Goal: Task Accomplishment & Management: Use online tool/utility

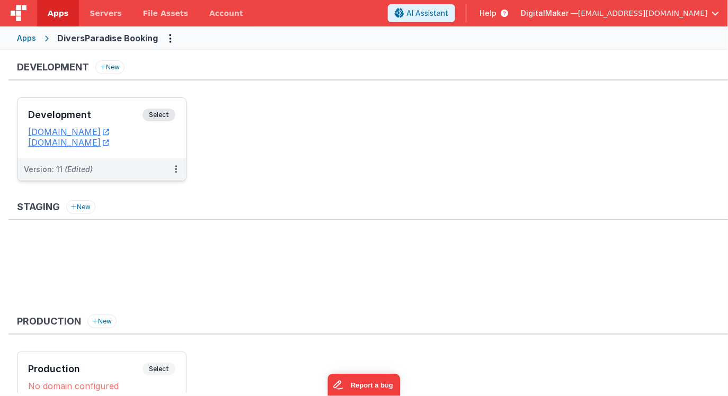
click at [104, 110] on h3 "Development" at bounding box center [85, 115] width 114 height 11
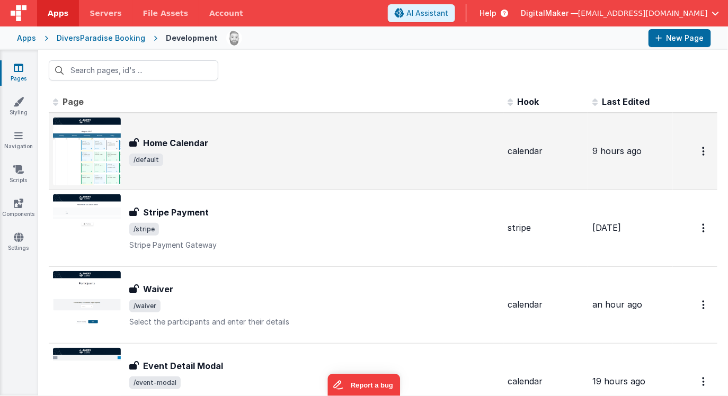
click at [175, 139] on h3 "Home Calendar" at bounding box center [175, 143] width 65 height 13
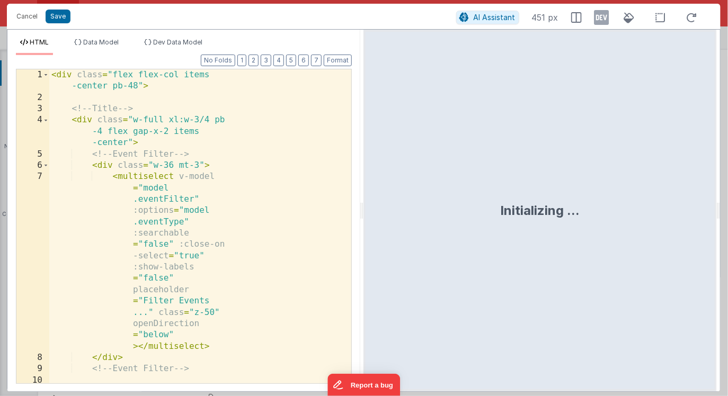
scroll to position [872, 0]
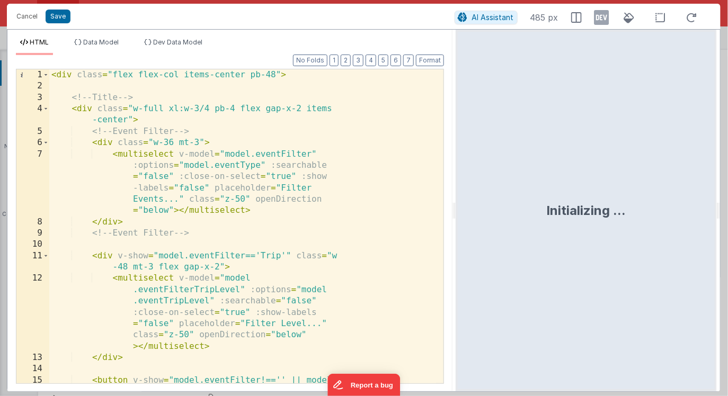
drag, startPoint x: 362, startPoint y: 213, endPoint x: 454, endPoint y: 213, distance: 92.7
click at [455, 213] on html "This will open a new tab and test the server conection. You may be prompted for…" at bounding box center [364, 198] width 728 height 396
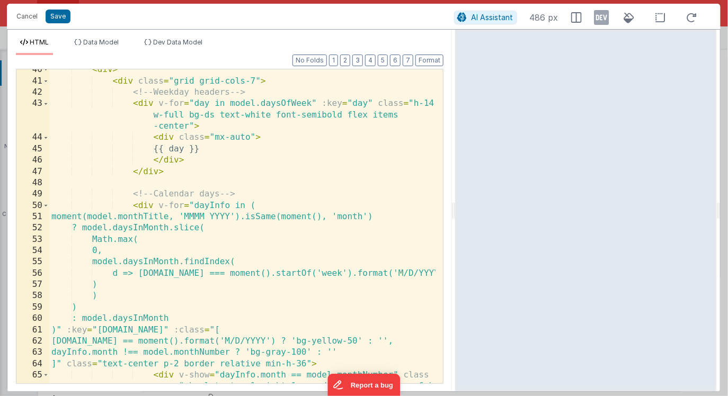
scroll to position [0, 0]
click at [305, 229] on div "< div > < div class = "grid grid-cols-7" > <!-- Weekday headers --> < div v-for…" at bounding box center [242, 243] width 386 height 359
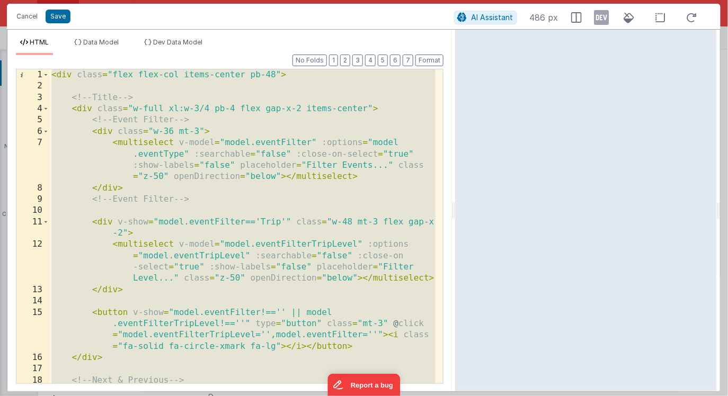
click at [66, 108] on div "< div class = "flex flex-col items-center pb-48" > <!-- Title --> < div class =…" at bounding box center [242, 243] width 386 height 348
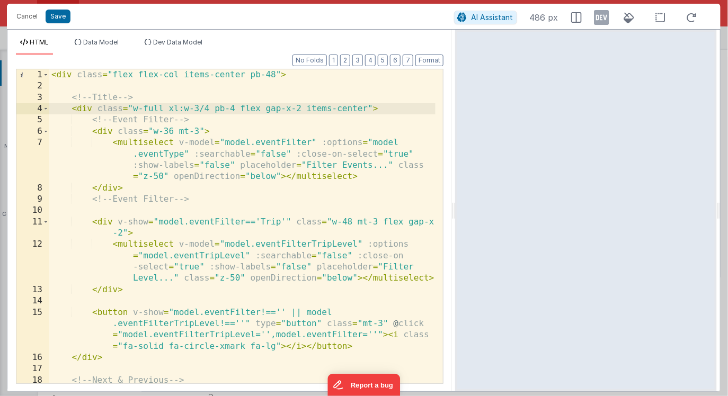
click at [66, 98] on div "< div class = "flex flex-col items-center pb-48" > <!-- Title --> < div class =…" at bounding box center [242, 243] width 386 height 348
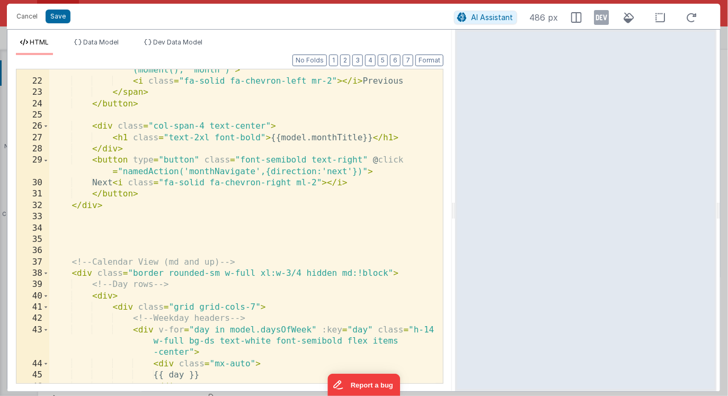
scroll to position [381, 0]
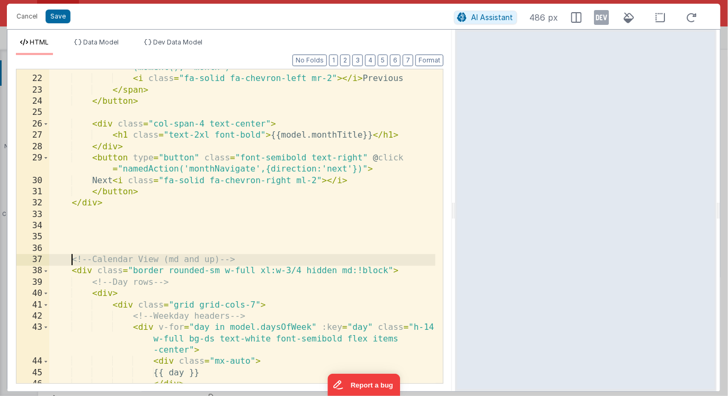
click at [71, 261] on div "< span v-show = "moment(model.monthTitle, 'MMMM YYYY').isAfter (moment(), 'mont…" at bounding box center [242, 225] width 386 height 348
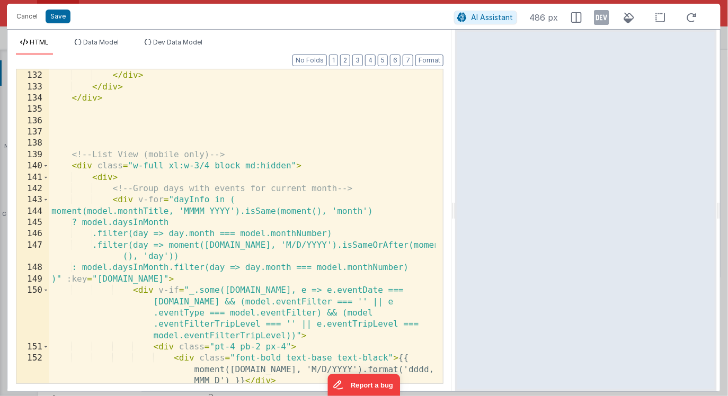
scroll to position [2039, 0]
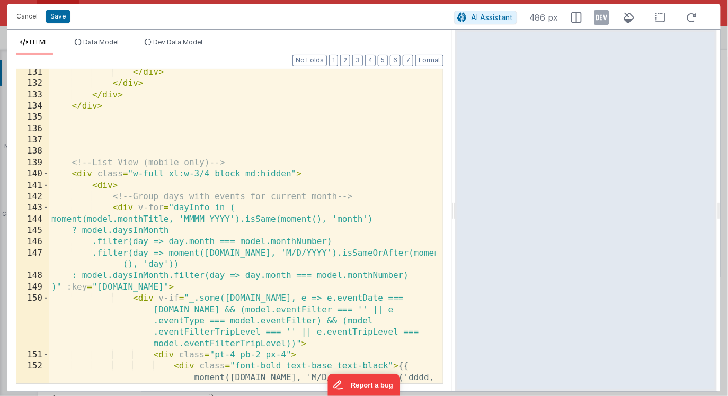
click at [121, 108] on div "</ div > </ div > </ div > </ div > <!-- List View (mobile only) --> < div clas…" at bounding box center [242, 246] width 386 height 359
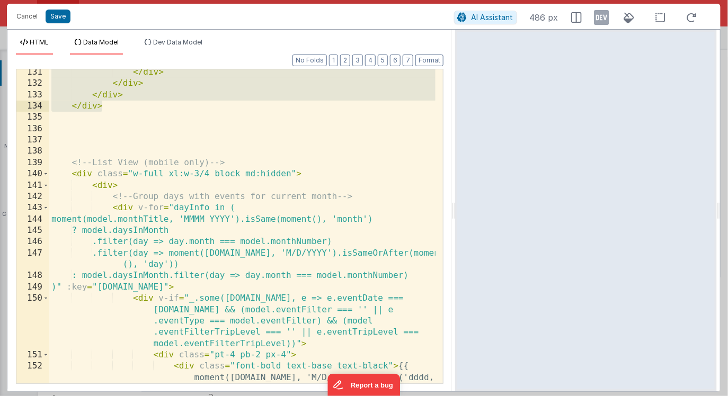
click at [109, 38] on span "Data Model" at bounding box center [100, 42] width 35 height 8
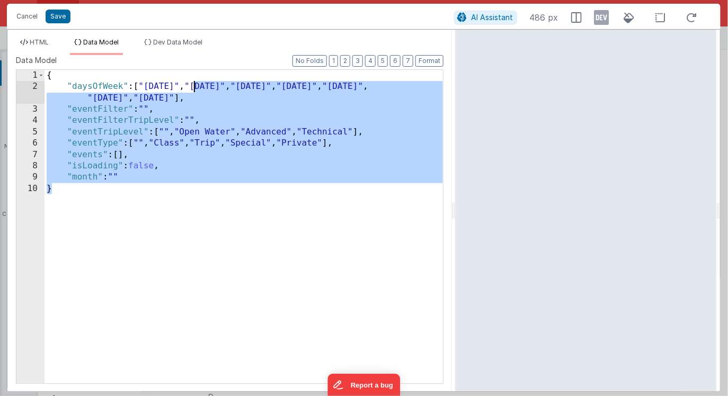
click at [193, 86] on div "{ "daysOfWeek" : [ "[DATE]" , "[DATE]" , "[DATE]" , "[DATE]" , "[DATE]" , "[DAT…" at bounding box center [243, 238] width 398 height 336
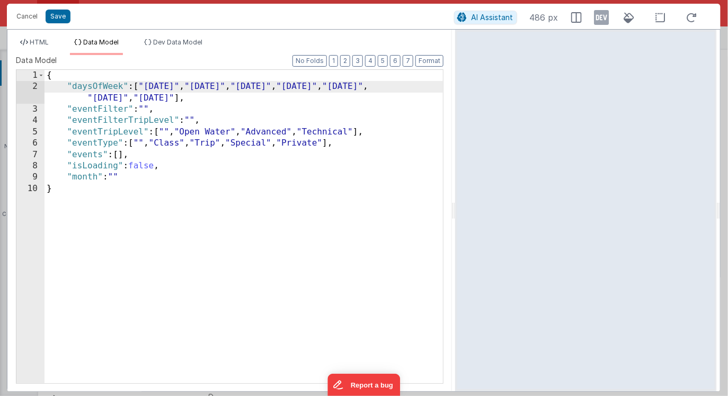
click at [145, 87] on div "{ "daysOfWeek" : [ "[DATE]" , "[DATE]" , "[DATE]" , "[DATE]" , "[DATE]" , "[DAT…" at bounding box center [243, 238] width 398 height 336
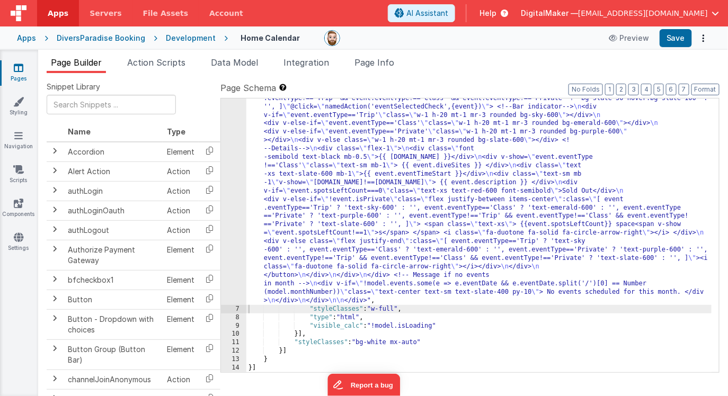
scroll to position [779, 0]
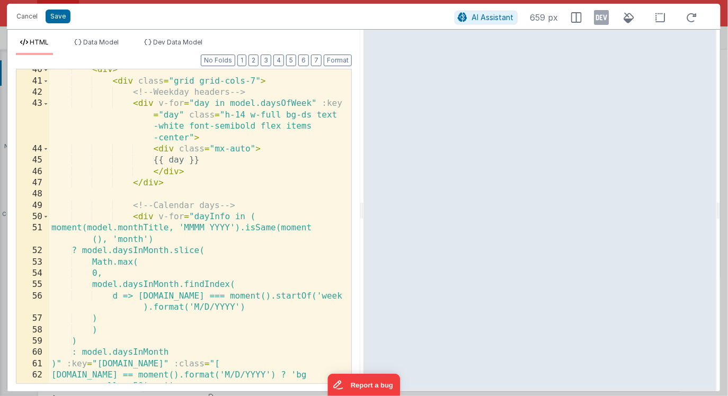
scroll to position [765, 0]
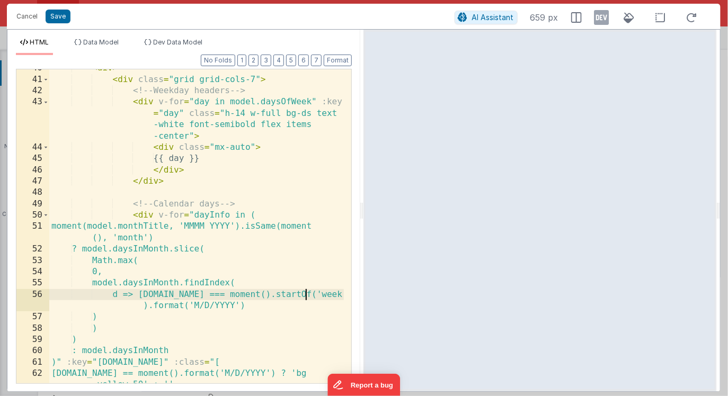
click at [305, 294] on div "< div > < div class = "grid grid-cols-7" > <!-- Weekday headers --> < div v-for…" at bounding box center [196, 236] width 295 height 348
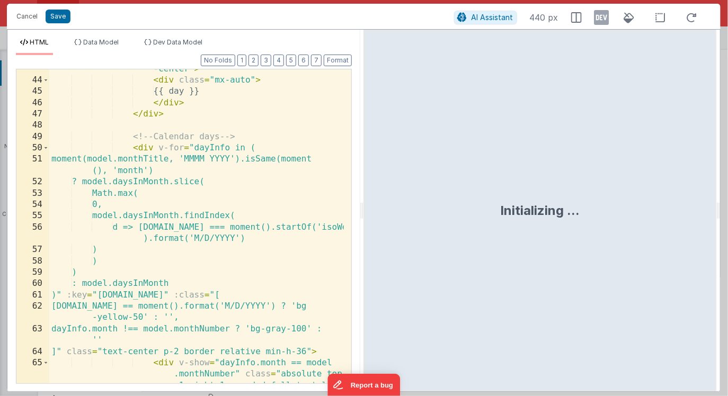
scroll to position [868, 0]
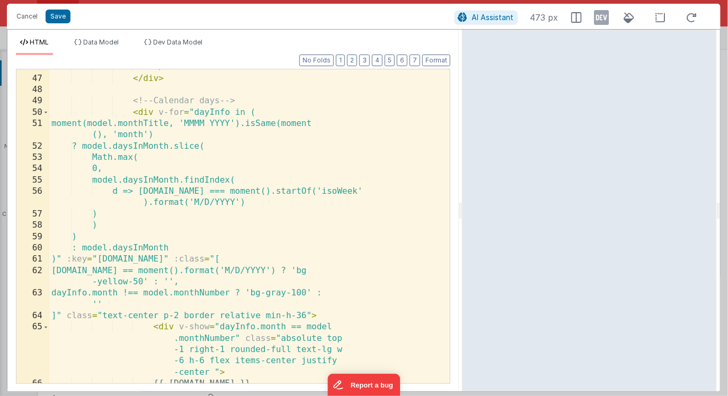
drag, startPoint x: 361, startPoint y: 210, endPoint x: 467, endPoint y: 210, distance: 105.4
click at [467, 211] on html "This will open a new tab and test the server conection. You may be prompted for…" at bounding box center [364, 198] width 728 height 396
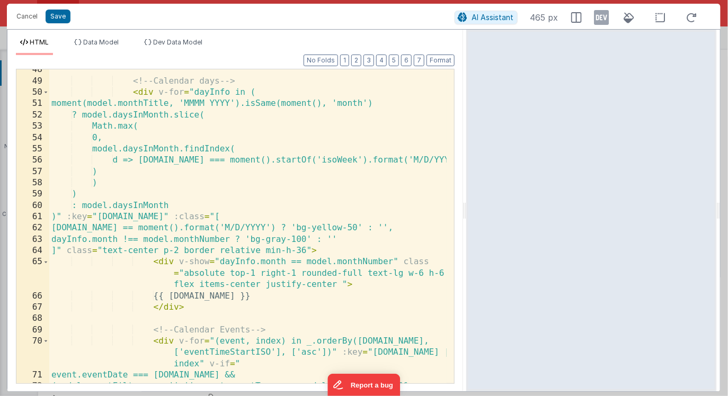
scroll to position [706, 0]
click at [311, 163] on div "<!-- Calendar days --> < div v-for = "dayInfo in ( moment(model.monthTitle, 'MM…" at bounding box center [247, 233] width 397 height 337
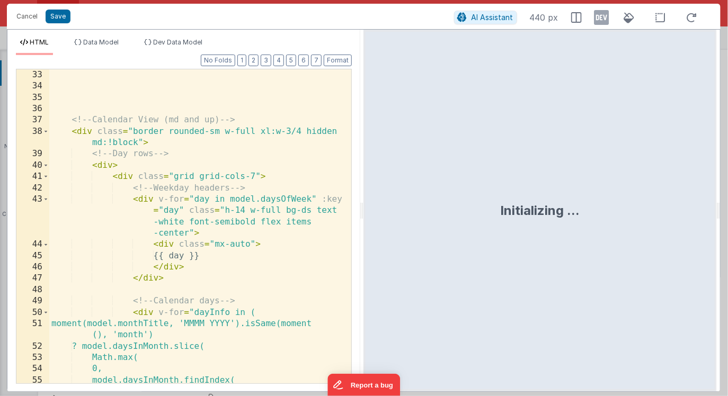
scroll to position [667, 0]
click at [287, 213] on div "<!-- Calendar View (md and up) --> < div class = "border rounded-sm w-full xl:w…" at bounding box center [196, 243] width 295 height 348
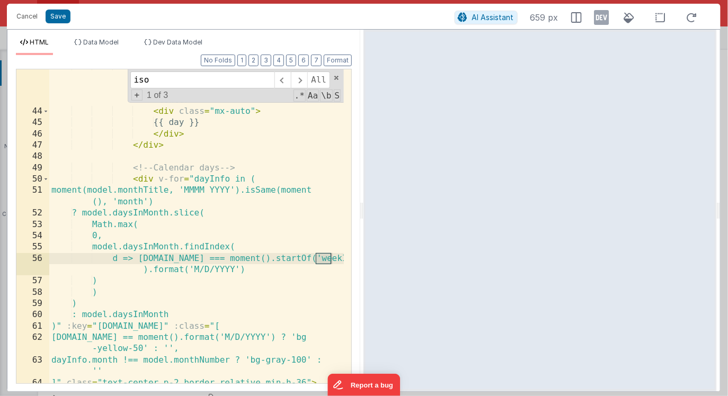
scroll to position [816, 0]
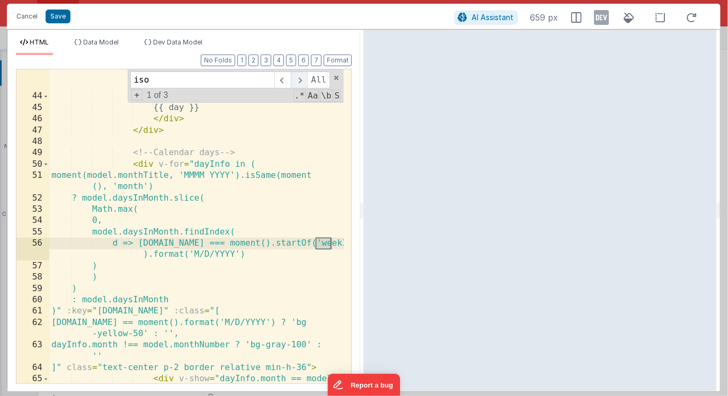
type input "iso"
click at [303, 79] on span at bounding box center [299, 79] width 16 height 17
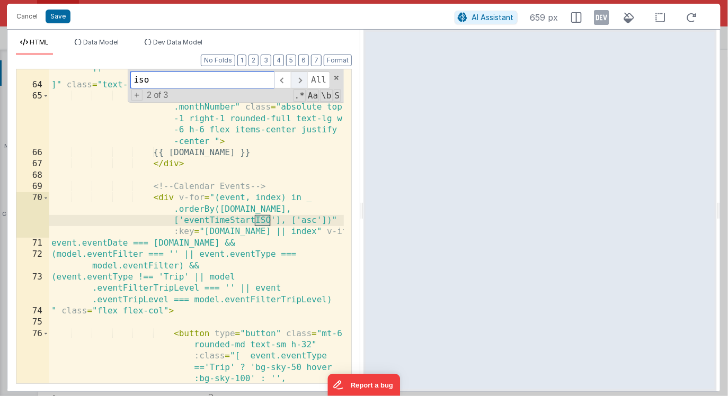
click at [303, 79] on span at bounding box center [299, 79] width 16 height 17
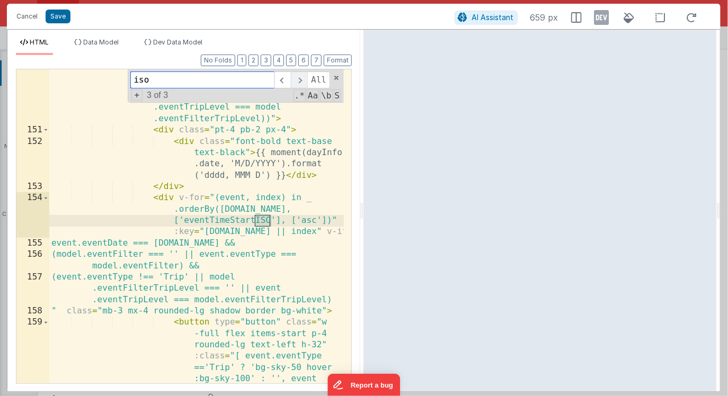
click at [299, 80] on span at bounding box center [299, 79] width 16 height 17
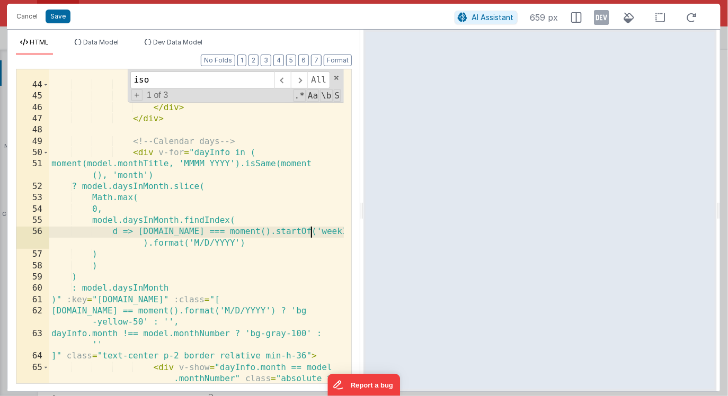
click at [309, 235] on div "< div v-for = "day in model.daysOfWeek" :key = "day" class = "h-14 w-full bg-ds…" at bounding box center [196, 242] width 295 height 416
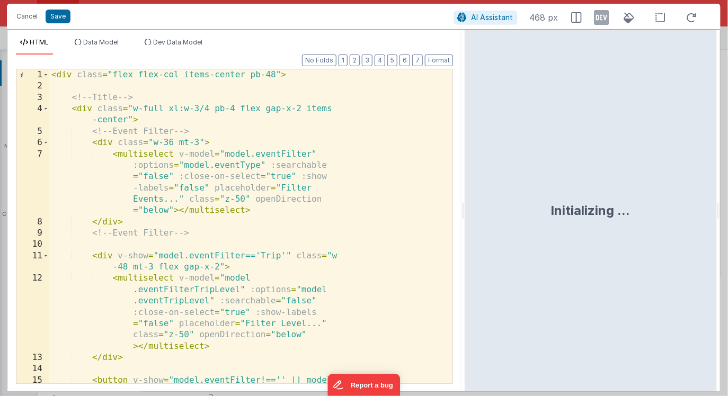
drag, startPoint x: 362, startPoint y: 212, endPoint x: 465, endPoint y: 217, distance: 103.4
click at [465, 217] on html "This will open a new tab and test the server conection. You may be prompted for…" at bounding box center [364, 198] width 728 height 396
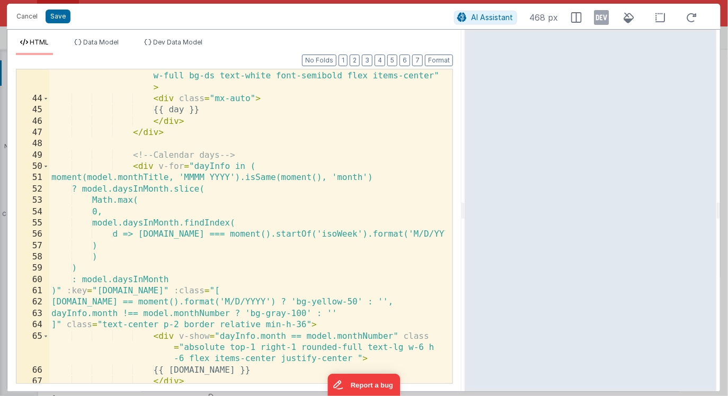
scroll to position [670, 0]
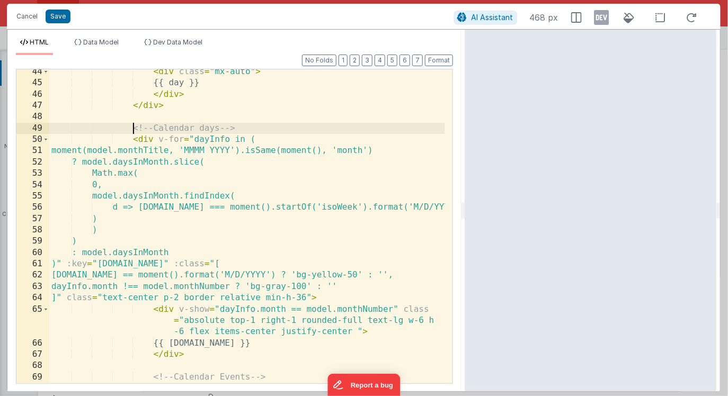
click at [131, 126] on div "< div class = "mx-auto" > {{ day }} </ div > </ div > <!-- Calendar days --> < …" at bounding box center [247, 245] width 396 height 359
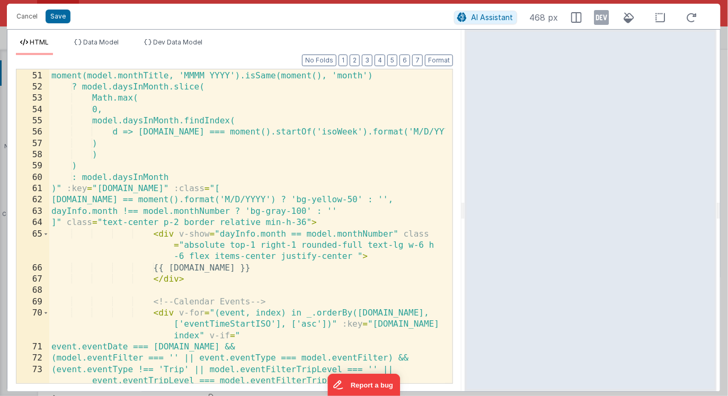
scroll to position [746, 0]
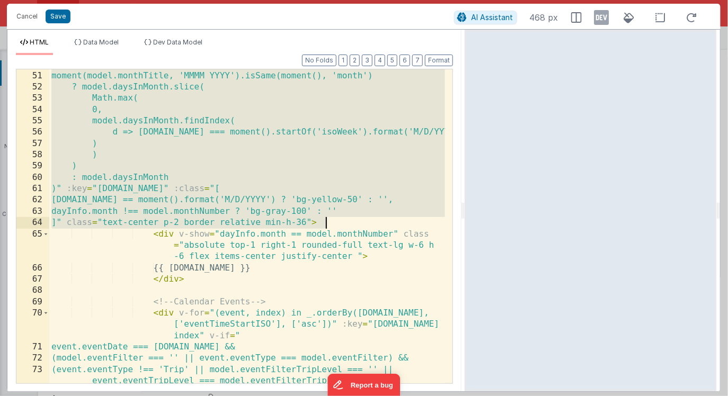
click at [332, 222] on div "< div v-for = "dayInfo in ( moment(model.monthTitle, 'MMMM YYYY').isSame(moment…" at bounding box center [247, 233] width 396 height 348
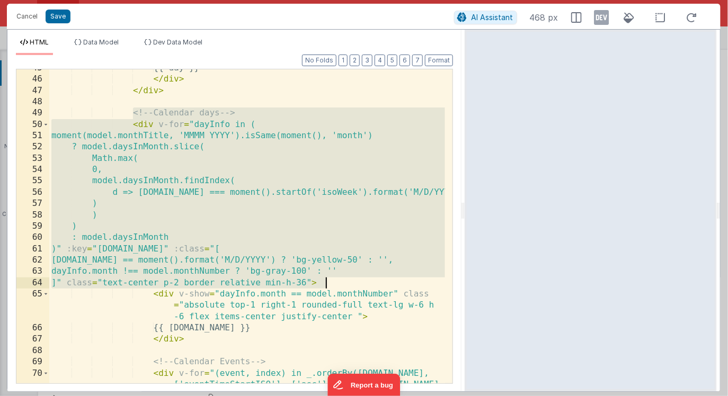
scroll to position [693, 0]
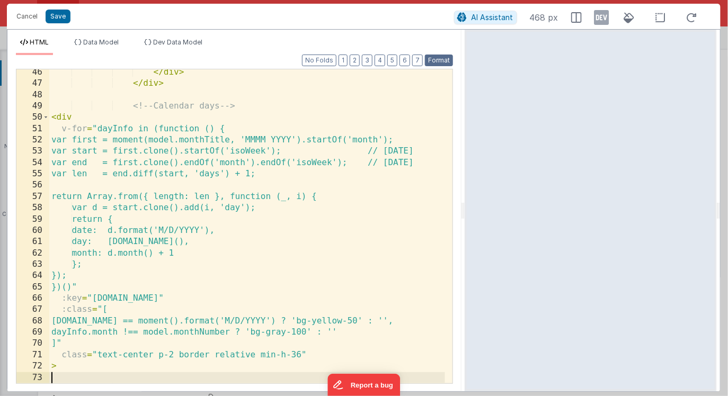
click at [436, 57] on button "Format" at bounding box center [439, 61] width 28 height 12
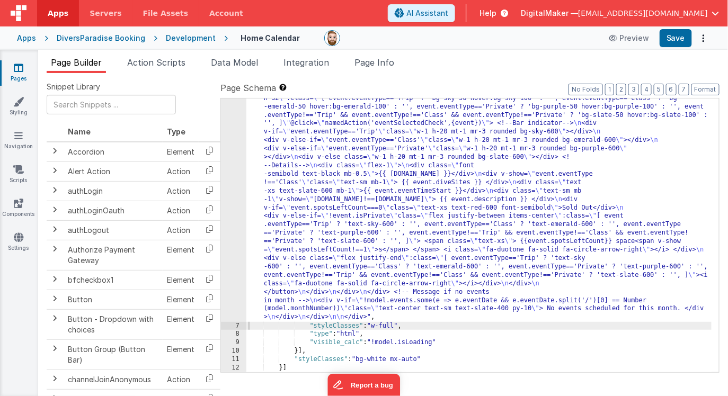
scroll to position [779, 0]
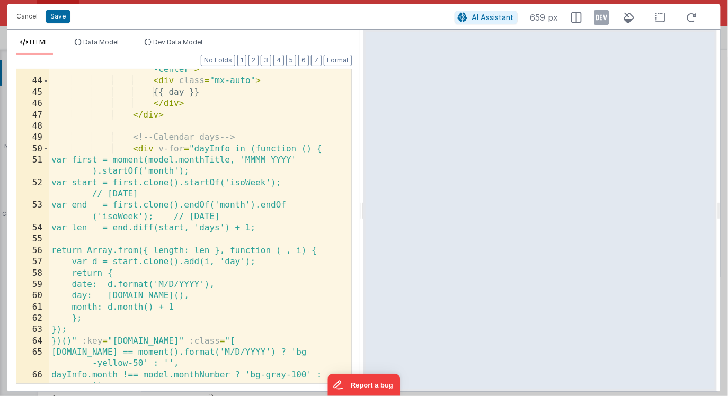
scroll to position [831, 0]
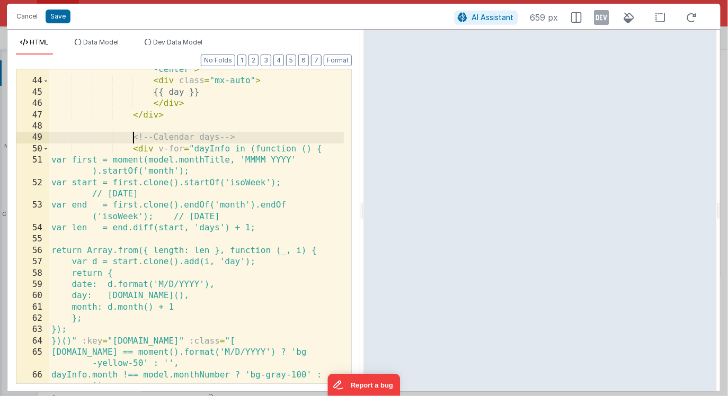
click at [133, 137] on div "< div v-for = "day in model.daysOfWeek" :key = "day" class = "h-14 w-full bg-ds…" at bounding box center [196, 221] width 295 height 382
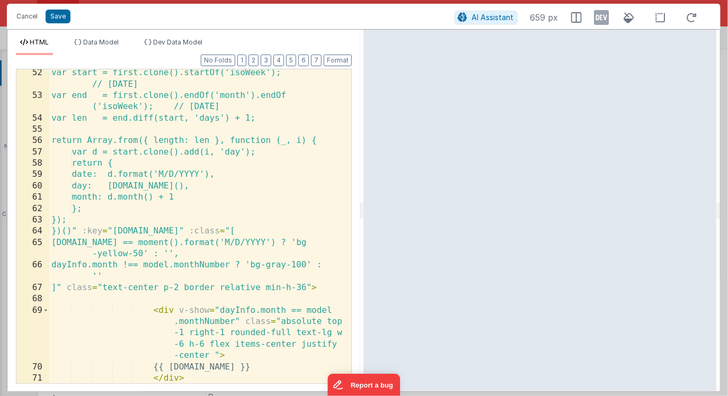
scroll to position [953, 0]
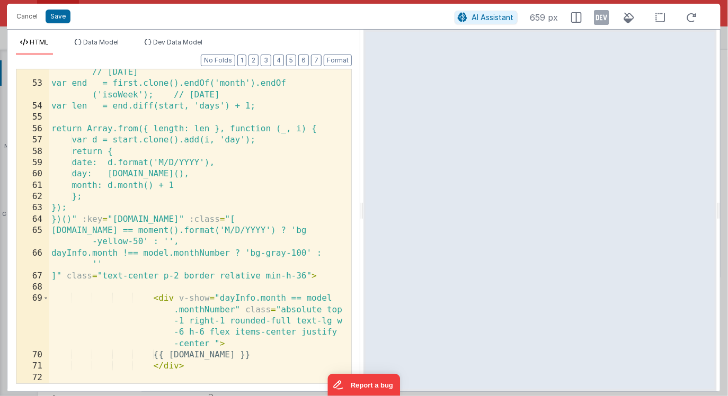
click at [329, 279] on div "var start = first.clone().startOf('isoWeek'); // [DATE] var end = first.clone()…" at bounding box center [196, 230] width 295 height 348
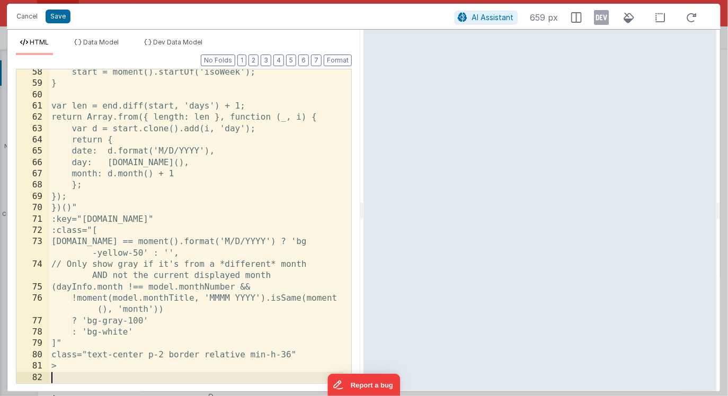
scroll to position [1054, 0]
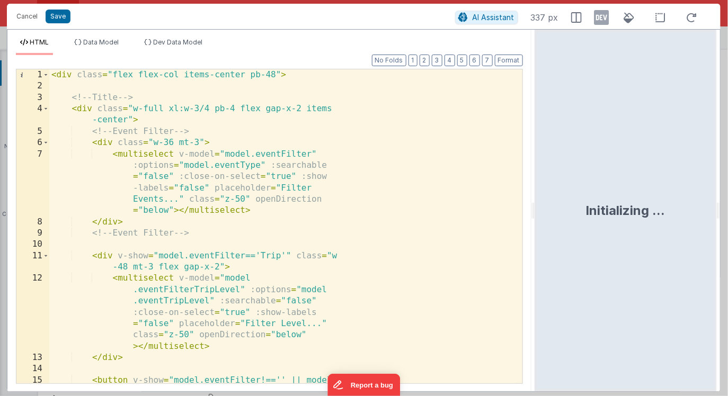
drag, startPoint x: 360, startPoint y: 214, endPoint x: 536, endPoint y: 223, distance: 177.1
click at [536, 223] on html "This will open a new tab and test the server conection. You may be prompted for…" at bounding box center [364, 198] width 728 height 396
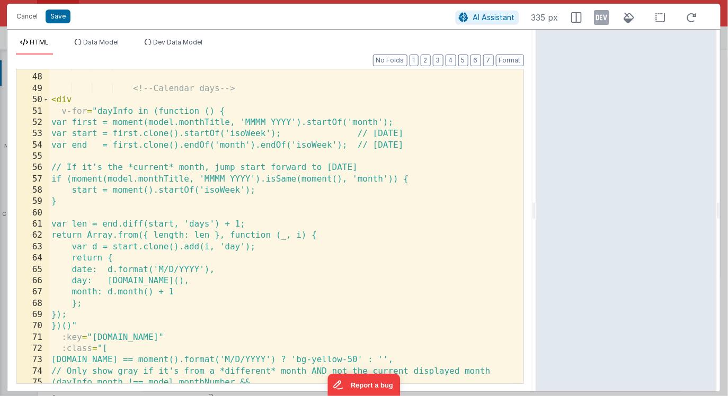
scroll to position [677, 0]
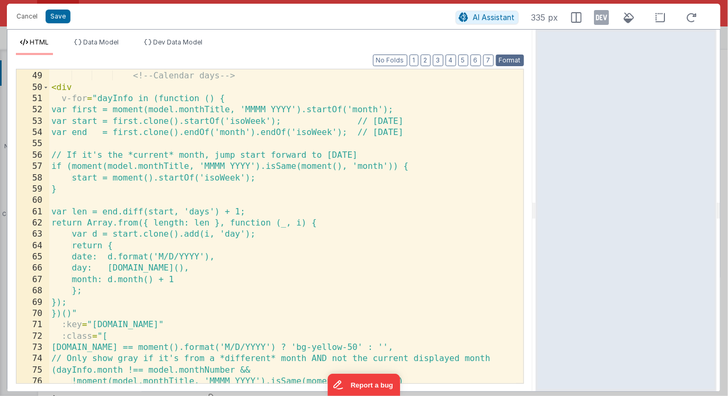
click at [517, 61] on button "Format" at bounding box center [510, 61] width 28 height 12
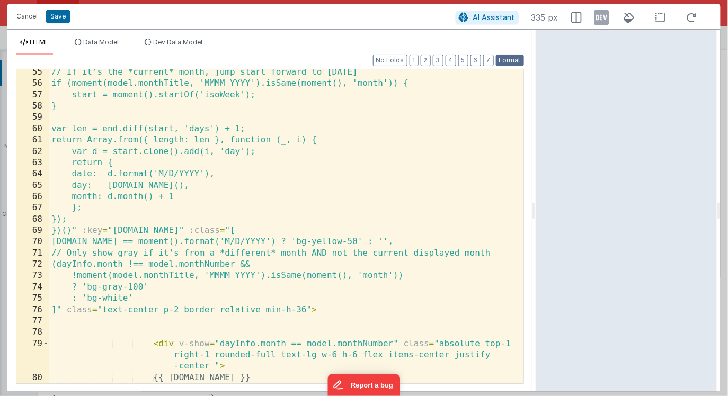
scroll to position [749, 0]
click at [113, 290] on div "// If it's the *current* month, jump start forward to [DATE] if (moment(model.m…" at bounding box center [282, 235] width 467 height 337
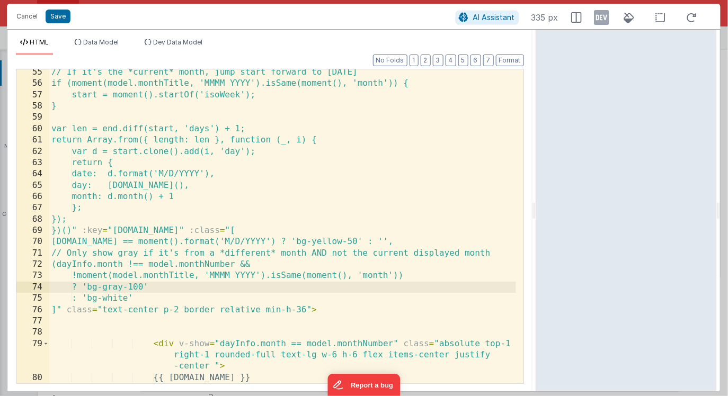
click at [153, 287] on div "// If it's the *current* month, jump start forward to [DATE] if (moment(model.m…" at bounding box center [282, 235] width 467 height 337
click at [97, 288] on div "// If it's the *current* month, jump start forward to [DATE] if (moment(model.m…" at bounding box center [282, 235] width 467 height 337
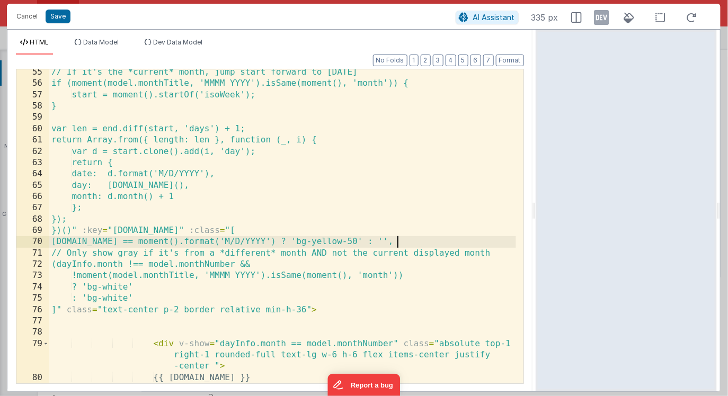
click at [397, 242] on div "// If it's the *current* month, jump start forward to [DATE] if (moment(model.m…" at bounding box center [282, 235] width 467 height 337
click at [141, 297] on div "// If it's the *current* month, jump start forward to [DATE] if (moment(model.m…" at bounding box center [282, 235] width 467 height 337
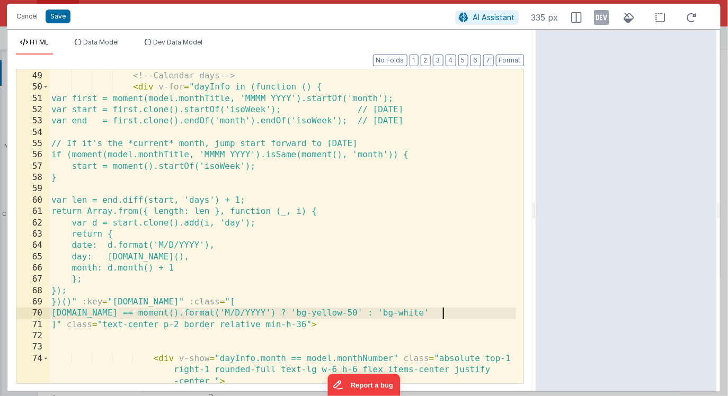
scroll to position [687, 0]
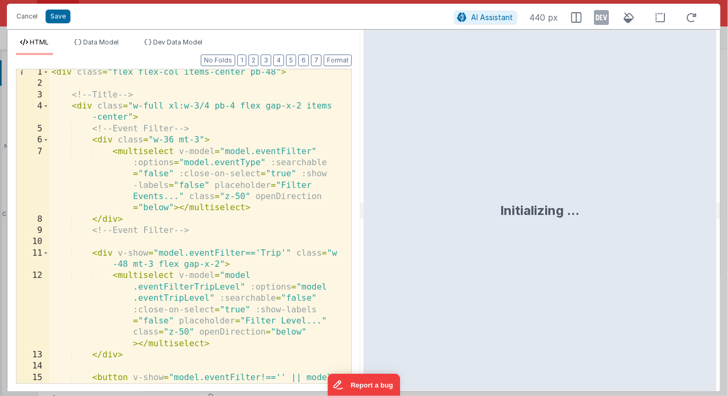
scroll to position [64, 0]
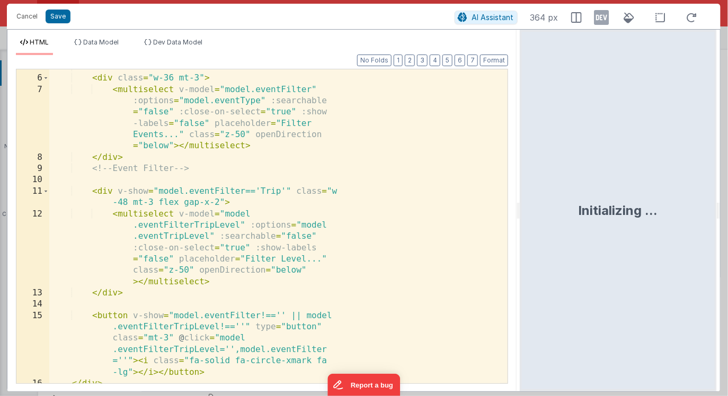
drag, startPoint x: 361, startPoint y: 209, endPoint x: 521, endPoint y: 214, distance: 159.5
click at [521, 214] on html "This will open a new tab and test the server conection. You may be prompted for…" at bounding box center [364, 198] width 728 height 396
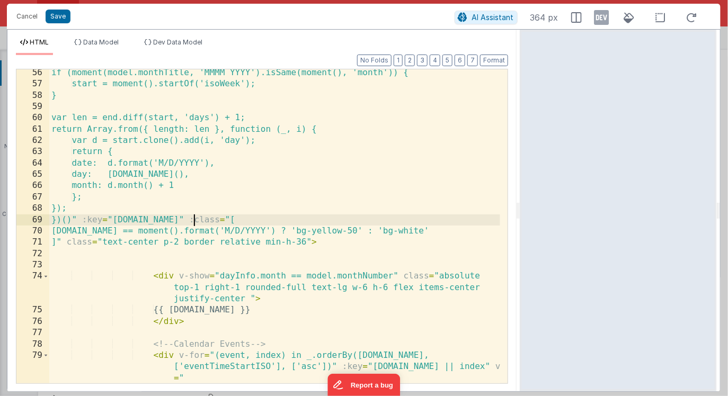
scroll to position [0, 0]
click at [194, 220] on div "if (moment(model.monthTitle, 'MMMM YYYY').isSame(moment(), 'month')) { start = …" at bounding box center [274, 235] width 451 height 337
click at [72, 241] on div "if (moment(model.monthTitle, 'MMMM YYYY').isSame(moment(), 'month')) { start = …" at bounding box center [274, 235] width 451 height 337
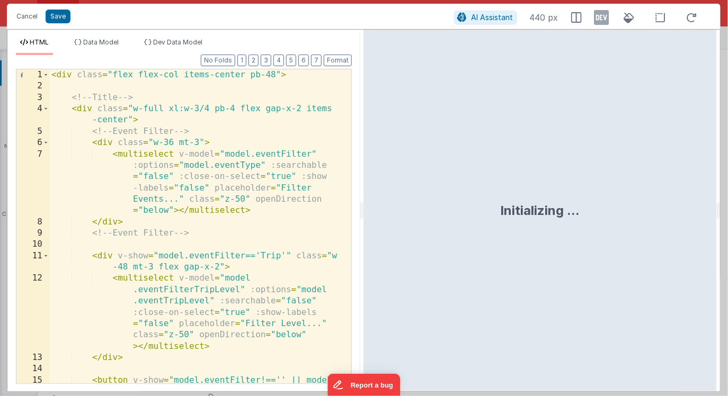
drag, startPoint x: 480, startPoint y: 239, endPoint x: 487, endPoint y: 242, distance: 7.4
click at [487, 242] on html "This will open a new tab and test the server conection. You may be prompted for…" at bounding box center [364, 198] width 728 height 396
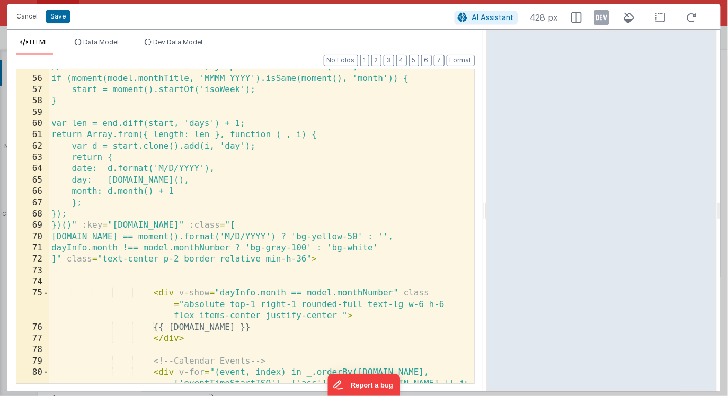
scroll to position [819, 0]
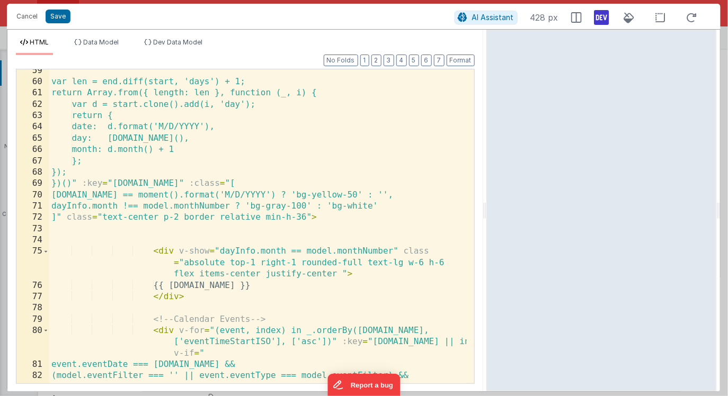
click at [601, 22] on icon at bounding box center [601, 17] width 15 height 17
click at [486, 216] on div at bounding box center [601, 211] width 230 height 362
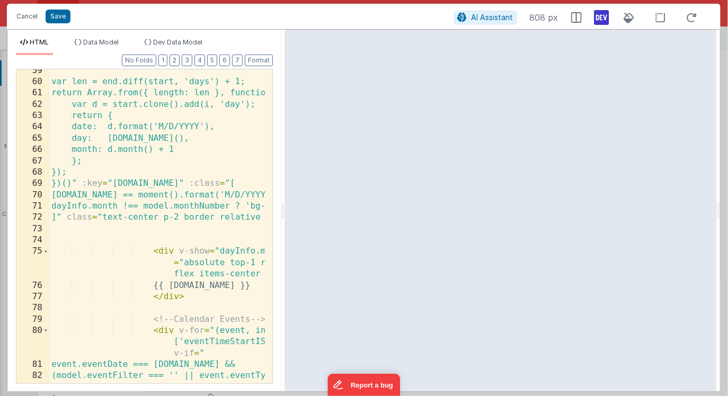
drag, startPoint x: 482, startPoint y: 216, endPoint x: 283, endPoint y: 199, distance: 199.8
click at [283, 199] on html "This will open a new tab and test the server conection. You may be prompted for…" at bounding box center [364, 198] width 728 height 396
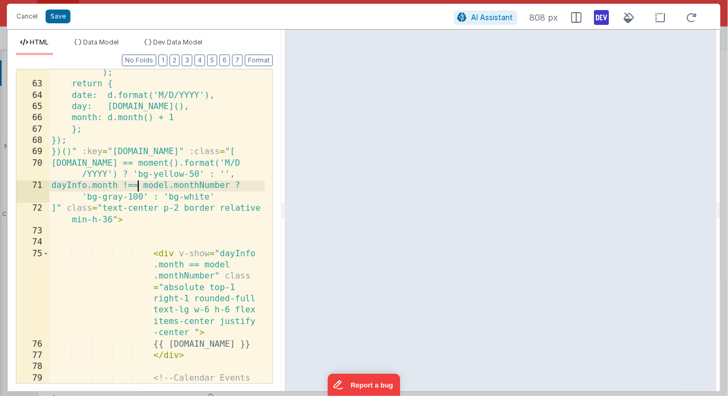
scroll to position [0, 0]
click at [139, 186] on div "var d = start.clone().add(i, 'day' ); return { date: d.format('M/D/YYYY'), day:…" at bounding box center [157, 235] width 216 height 359
click at [110, 44] on span "Data Model" at bounding box center [100, 42] width 35 height 8
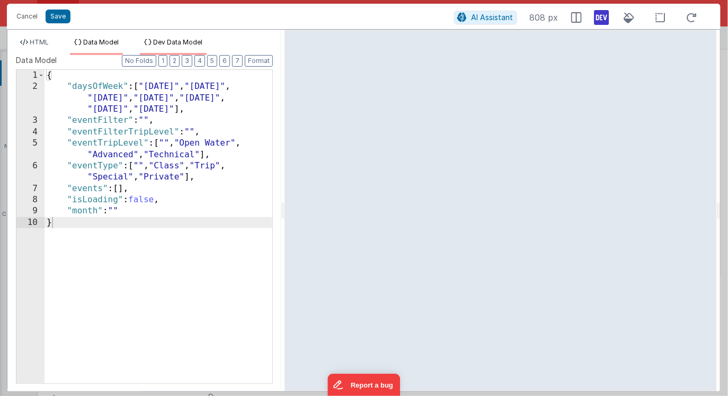
click at [151, 46] on li "Dev Data Model" at bounding box center [173, 46] width 67 height 17
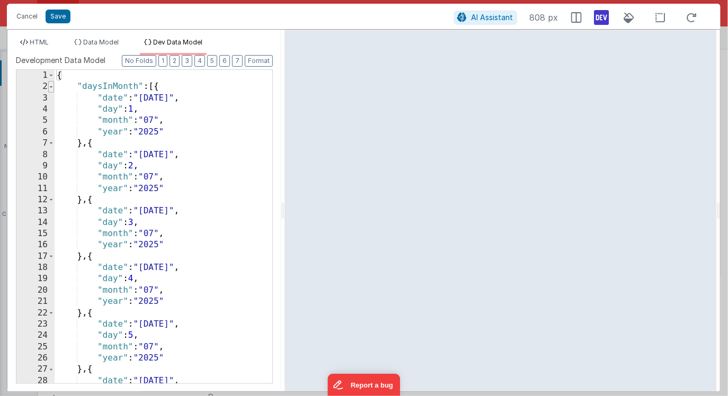
click at [52, 86] on span at bounding box center [51, 86] width 6 height 11
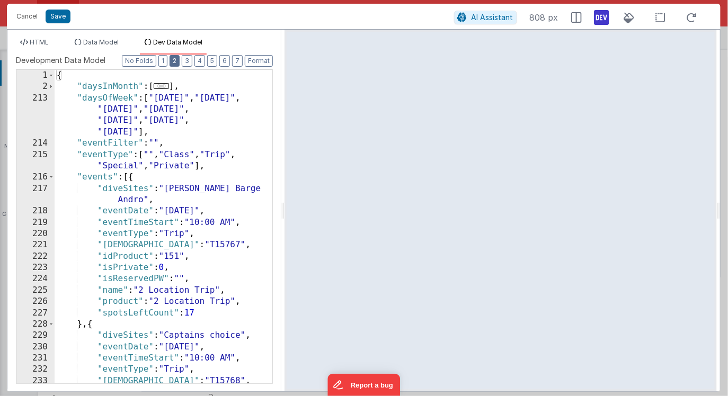
click at [177, 63] on button "2" at bounding box center [174, 61] width 10 height 12
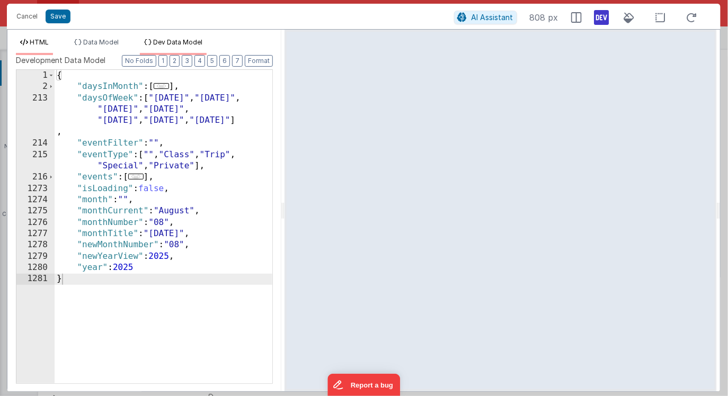
click at [39, 43] on span "HTML" at bounding box center [39, 42] width 19 height 8
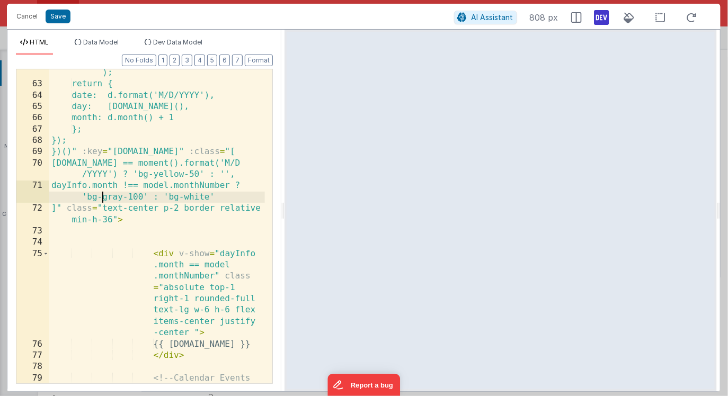
click at [102, 197] on div "var d = start.clone().add(i, 'day' ); return { date: d.format('M/D/YYYY'), day:…" at bounding box center [157, 235] width 216 height 359
click at [144, 198] on div "var d = start.clone().add(i, 'day' ); return { date: d.format('M/D/YYYY'), day:…" at bounding box center [157, 235] width 216 height 359
click at [192, 41] on span "Dev Data Model" at bounding box center [177, 42] width 49 height 8
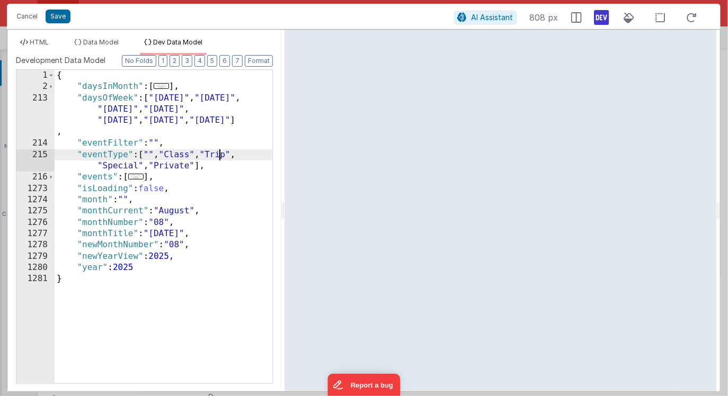
click at [221, 150] on div "{ "daysInMonth" : [ ... ] , "daysOfWeek" : [ "[DATE]" , "[DATE]" , "[DATE]" , "…" at bounding box center [164, 238] width 218 height 336
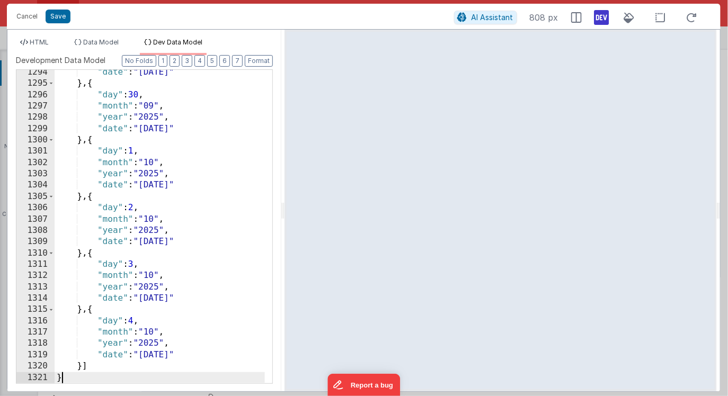
scroll to position [15164, 0]
click at [41, 40] on span "HTML" at bounding box center [39, 42] width 19 height 8
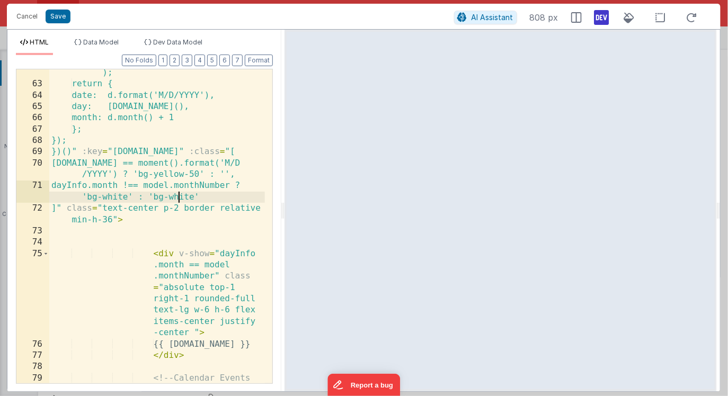
click at [181, 196] on div "var d = start.clone().add(i, 'day' ); return { date: d.format('M/D/YYYY'), day:…" at bounding box center [157, 235] width 216 height 359
click at [154, 40] on span "Dev Data Model" at bounding box center [177, 42] width 49 height 8
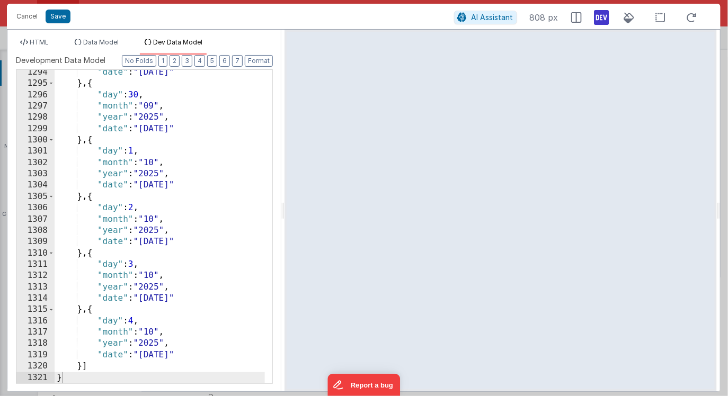
click at [47, 35] on div "HTML Data Model Dev Data Model Format 7 6 5 4 3 2 1 No Folds 62 63 64 65 66 67 …" at bounding box center [144, 211] width 274 height 362
click at [44, 41] on span "HTML" at bounding box center [39, 42] width 19 height 8
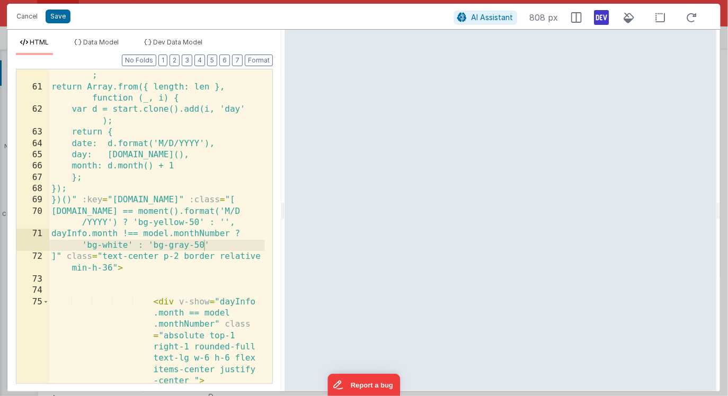
scroll to position [1445, 0]
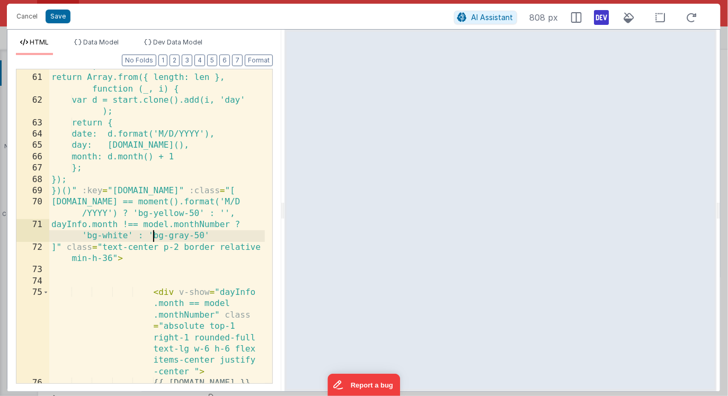
click at [151, 237] on div "var len = end.diff(start, 'days') + 1 ; return Array.from({ length: len }, func…" at bounding box center [157, 224] width 216 height 348
click at [603, 15] on icon at bounding box center [601, 17] width 15 height 17
click at [178, 148] on div "var len = end.diff(start, 'days') + 1 ; return Array.from({ length: len }, func…" at bounding box center [157, 224] width 216 height 348
